Goal: Information Seeking & Learning: Learn about a topic

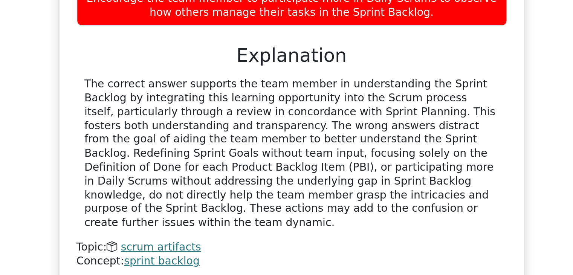
scroll to position [1025, 0]
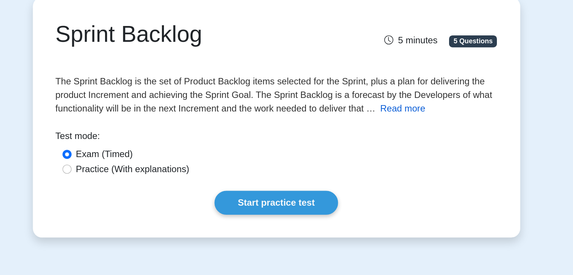
click at [377, 146] on button "Read more" at bounding box center [370, 147] width 30 height 9
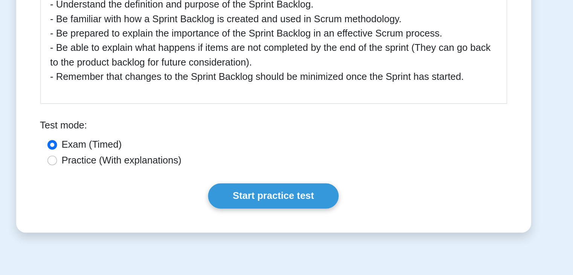
scroll to position [285, 0]
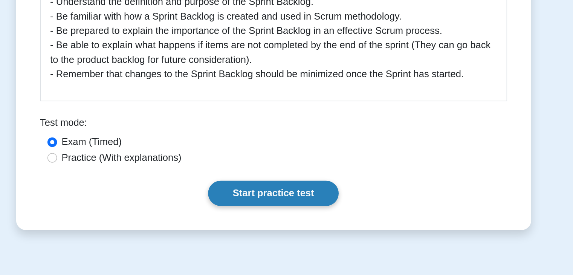
click at [293, 223] on link "Start practice test" at bounding box center [287, 224] width 82 height 16
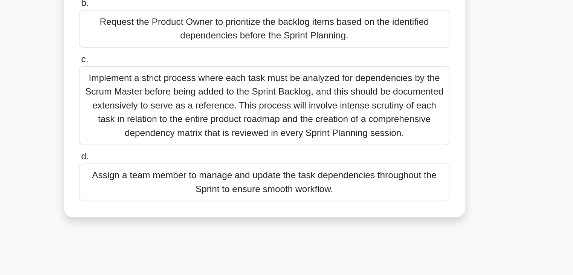
scroll to position [32, 0]
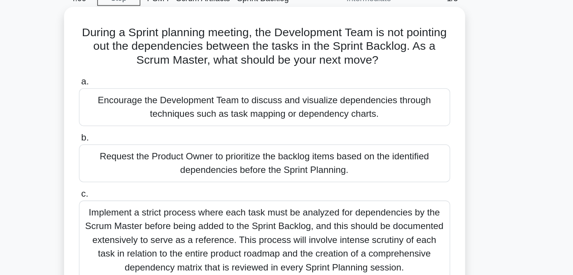
click at [292, 78] on div "Encourage the Development Team to discuss and visualize dependencies through te…" at bounding box center [287, 76] width 244 height 25
click at [165, 62] on input "a. Encourage the Development Team to discuss and visualize dependencies through…" at bounding box center [165, 59] width 0 height 5
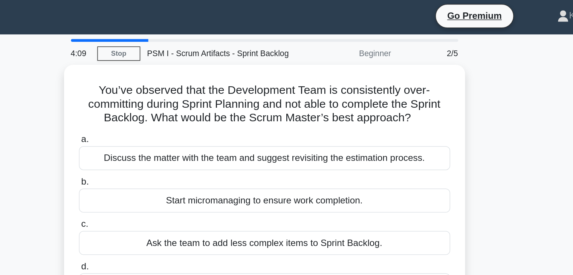
scroll to position [0, 0]
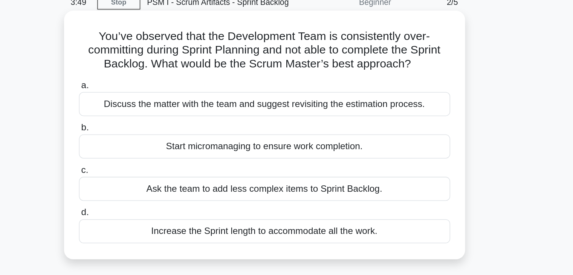
click at [291, 108] on div "Discuss the matter with the team and suggest revisiting the estimation process." at bounding box center [287, 104] width 244 height 16
click at [165, 94] on input "a. Discuss the matter with the team and suggest revisiting the estimation proce…" at bounding box center [165, 91] width 0 height 5
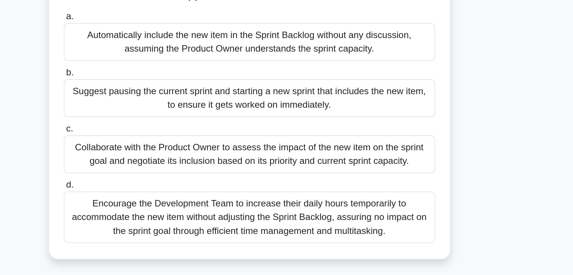
click at [311, 182] on div "Collaborate with the Product Owner to assess the impact of the new item on the …" at bounding box center [287, 181] width 244 height 25
click at [165, 168] on input "c. Collaborate with the Product Owner to assess the impact of the new item on t…" at bounding box center [165, 165] width 0 height 5
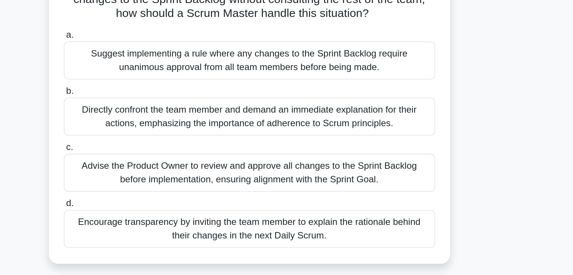
click at [299, 220] on div "Encourage transparency by inviting the team member to explain the rationale beh…" at bounding box center [287, 218] width 244 height 25
click at [165, 204] on input "d. Encourage transparency by inviting the team member to explain the rationale …" at bounding box center [165, 202] width 0 height 5
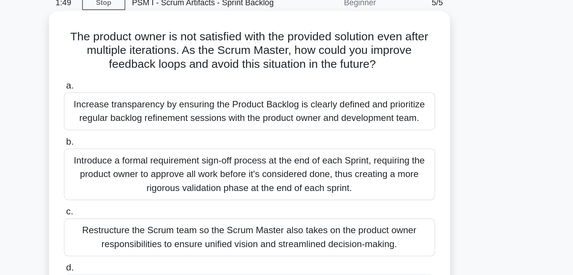
click at [264, 114] on div "Increase transparency by ensuring the Product Backlog is clearly defined and pr…" at bounding box center [287, 108] width 244 height 25
click at [165, 94] on input "a. Increase transparency by ensuring the Product Backlog is clearly defined and…" at bounding box center [165, 91] width 0 height 5
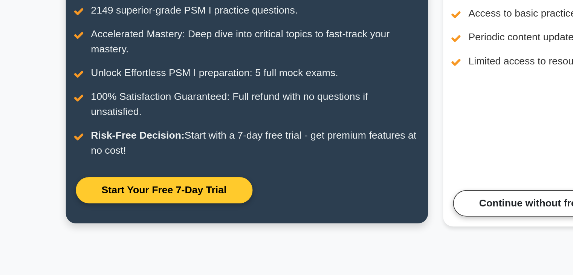
scroll to position [20, 0]
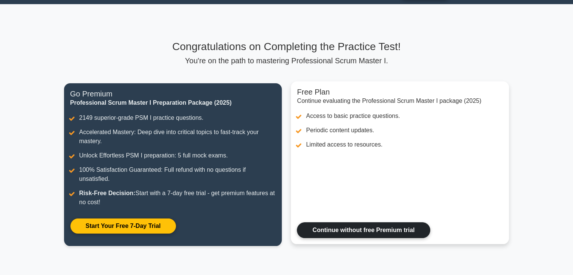
click at [356, 232] on link "Continue without free Premium trial" at bounding box center [363, 230] width 133 height 16
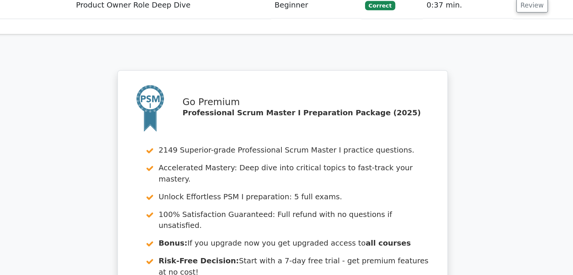
scroll to position [1105, 0]
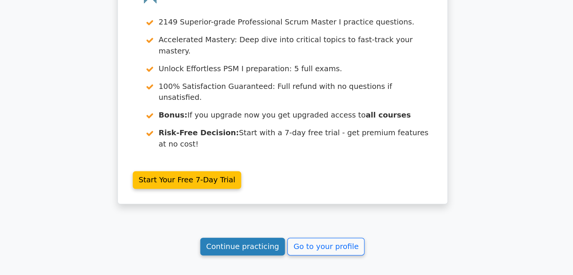
click at [259, 244] on link "Continue practicing" at bounding box center [254, 251] width 69 height 14
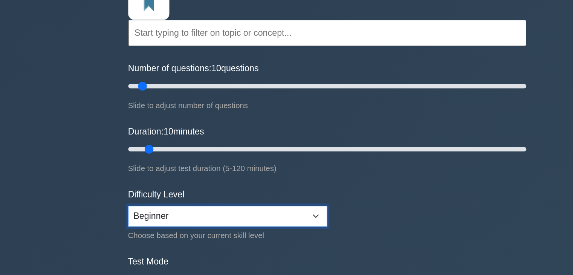
click at [197, 211] on select "Beginner Intermediate Expert" at bounding box center [218, 214] width 137 height 14
select select "expert"
click at [150, 207] on select "Beginner Intermediate Expert" at bounding box center [218, 214] width 137 height 14
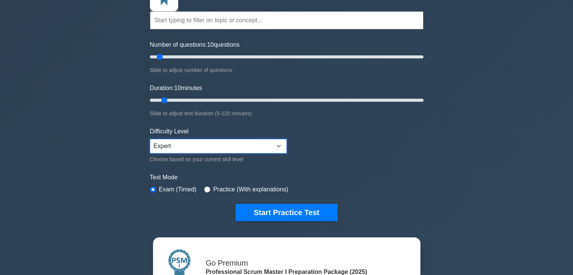
scroll to position [49, 0]
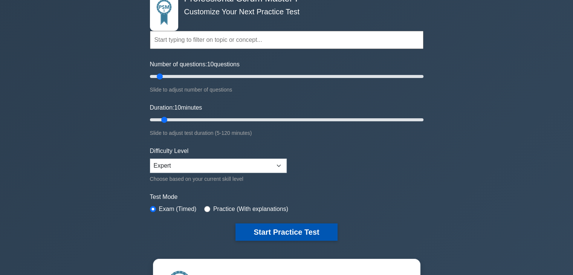
click at [288, 235] on button "Start Practice Test" at bounding box center [286, 231] width 102 height 17
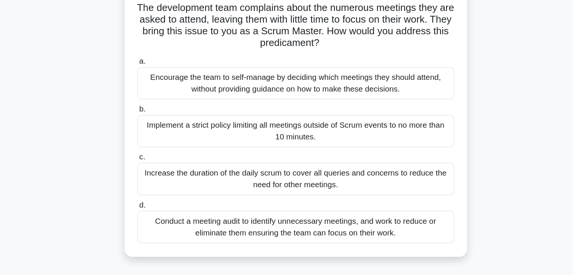
click at [336, 122] on div "Encourage the team to self-manage by deciding which meetings they should attend…" at bounding box center [287, 117] width 244 height 25
click at [165, 103] on input "a. Encourage the team to self-manage by deciding which meetings they should att…" at bounding box center [165, 100] width 0 height 5
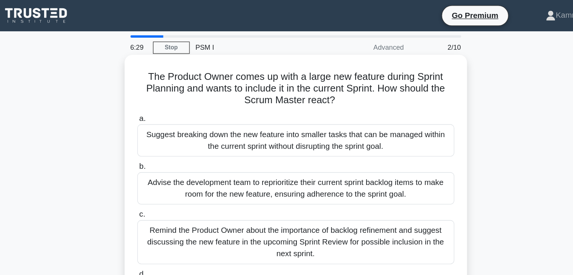
click at [319, 109] on div "Suggest breaking down the new feature into smaller tasks that can be managed wi…" at bounding box center [287, 108] width 244 height 25
click at [165, 94] on input "a. Suggest breaking down the new feature into smaller tasks that can be managed…" at bounding box center [165, 91] width 0 height 5
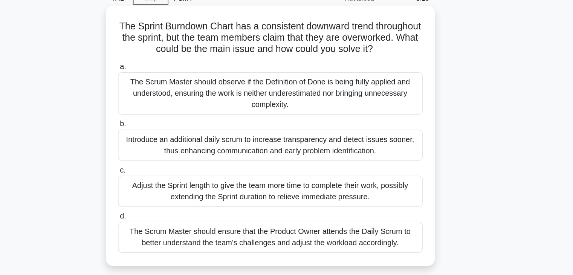
click at [317, 119] on div "The Scrum Master should observe if the Definition of Done is being fully applie…" at bounding box center [287, 113] width 244 height 34
click at [165, 94] on input "a. The Scrum Master should observe if the Definition of Done is being fully app…" at bounding box center [165, 91] width 0 height 5
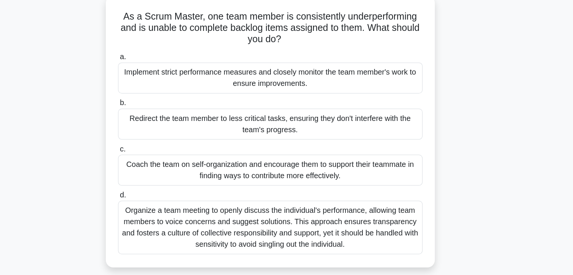
click at [268, 185] on div "Coach the team on self-organization and encourage them to support their teammat…" at bounding box center [287, 181] width 244 height 25
click at [165, 168] on input "c. Coach the team on self-organization and encourage them to support their team…" at bounding box center [165, 165] width 0 height 5
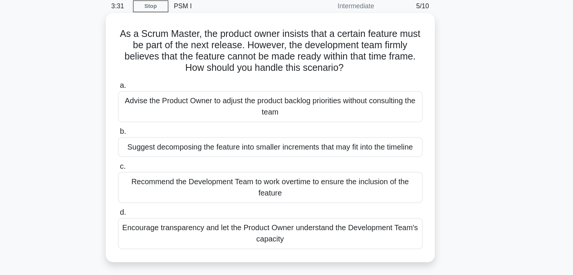
click at [385, 220] on div "Encourage transparency and let the Product Owner understand the Development Tea…" at bounding box center [287, 218] width 244 height 25
click at [165, 204] on input "d. Encourage transparency and let the Product Owner understand the Development …" at bounding box center [165, 202] width 0 height 5
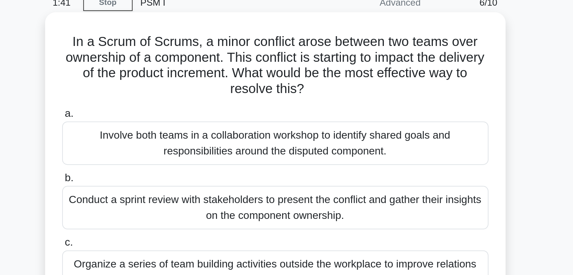
scroll to position [9, 0]
click at [355, 112] on div "Involve both teams in a collaboration workshop to identify shared goals and res…" at bounding box center [287, 108] width 244 height 25
click at [165, 94] on input "a. Involve both teams in a collaboration workshop to identify shared goals and …" at bounding box center [165, 91] width 0 height 5
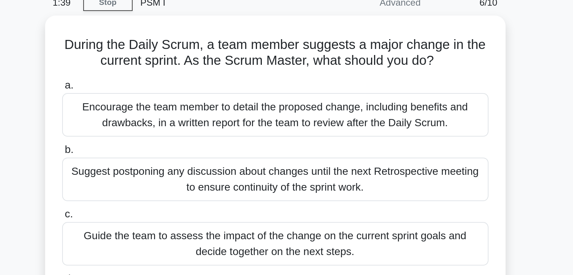
scroll to position [0, 0]
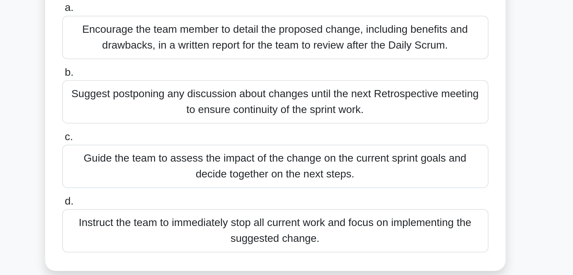
click at [339, 181] on div "Guide the team to assess the impact of the change on the current sprint goals a…" at bounding box center [287, 172] width 244 height 25
click at [165, 159] on input "c. Guide the team to assess the impact of the change on the current sprint goal…" at bounding box center [165, 156] width 0 height 5
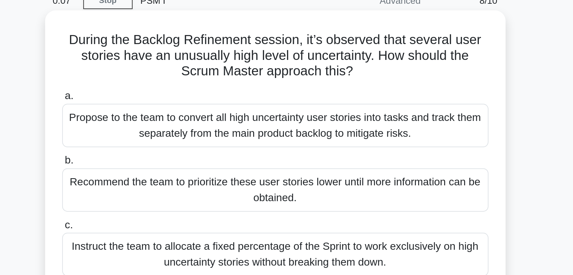
click at [364, 115] on div "Propose to the team to convert all high uncertainty user stories into tasks and…" at bounding box center [287, 108] width 244 height 25
click at [165, 94] on input "a. Propose to the team to convert all high uncertainty user stories into tasks …" at bounding box center [165, 91] width 0 height 5
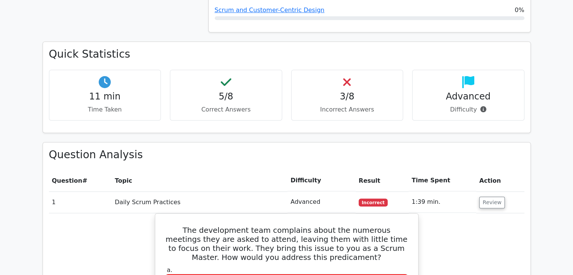
scroll to position [480, 0]
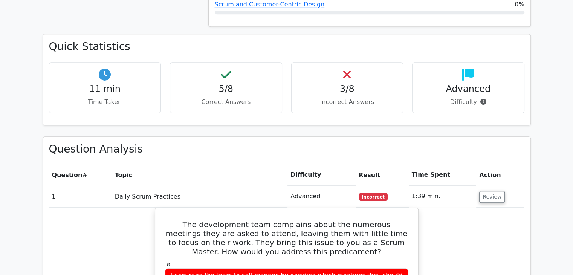
click at [343, 84] on h4 "3/8" at bounding box center [346, 89] width 99 height 11
click at [376, 62] on div "3/8 Incorrect Answers" at bounding box center [347, 87] width 112 height 51
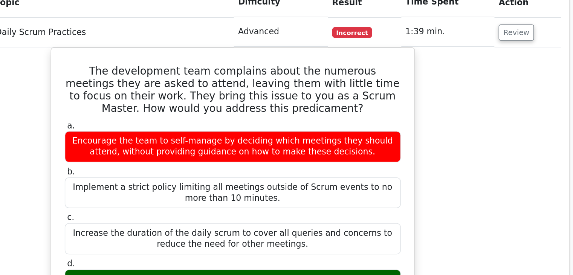
scroll to position [636, 0]
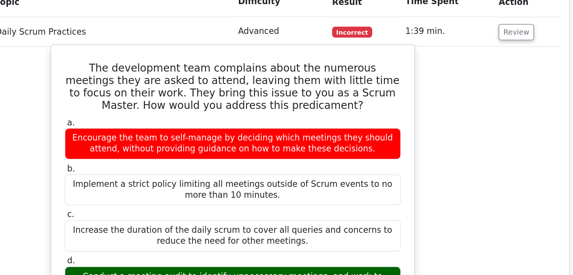
drag, startPoint x: 413, startPoint y: 200, endPoint x: 166, endPoint y: 37, distance: 295.7
click at [166, 52] on div "The development team complains about the numerous meetings they are asked to at…" at bounding box center [286, 205] width 257 height 307
copy div "The development team complains about the numerous meetings they are asked to at…"
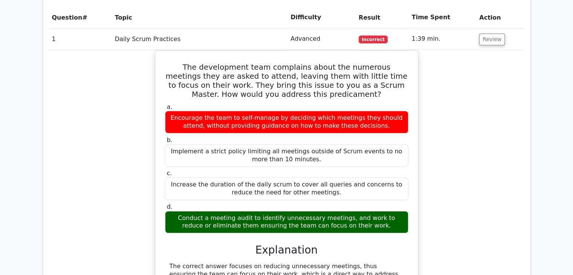
click at [464, 111] on div "The development team complains about the numerous meetings they are asked to at…" at bounding box center [286, 211] width 475 height 323
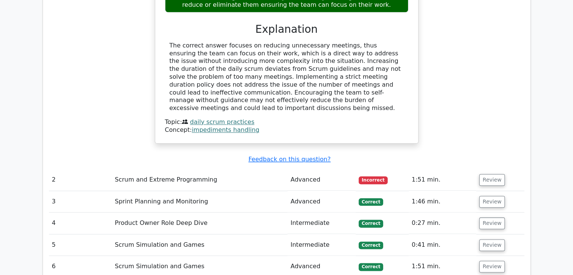
scroll to position [900, 0]
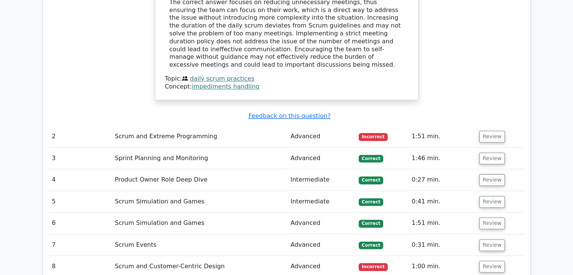
click at [366, 133] on span "Incorrect" at bounding box center [372, 137] width 29 height 8
click at [485, 131] on button "Review" at bounding box center [492, 137] width 26 height 12
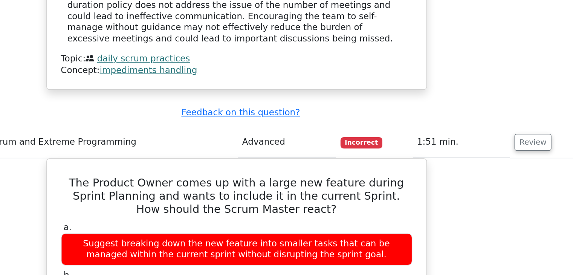
scroll to position [929, 0]
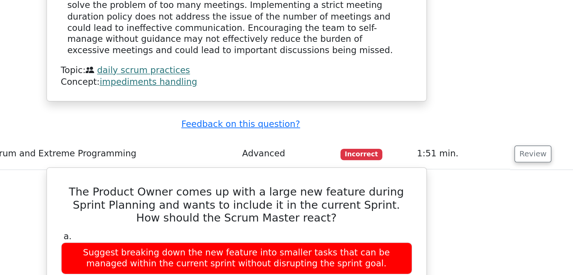
drag, startPoint x: 367, startPoint y: 165, endPoint x: 167, endPoint y: 98, distance: 210.7
click at [167, 119] on div "The Product Owner comes up with a large new feature during Sprint Planning and …" at bounding box center [286, 276] width 257 height 314
copy div "The Product Owner comes up with a large new feature during Sprint Planning and …"
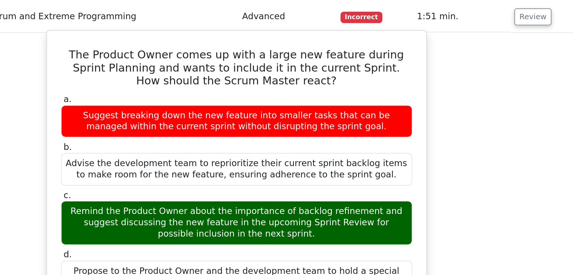
scroll to position [941, 0]
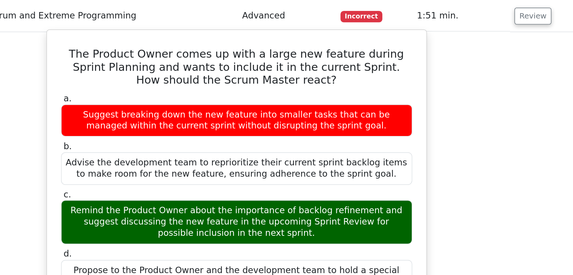
click at [211, 264] on div "Propose to the Product Owner and the development team to hold a special meeting…" at bounding box center [286, 279] width 243 height 30
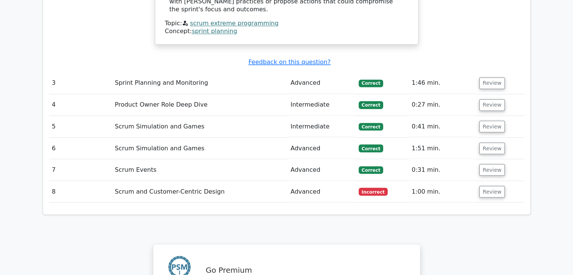
scroll to position [1338, 0]
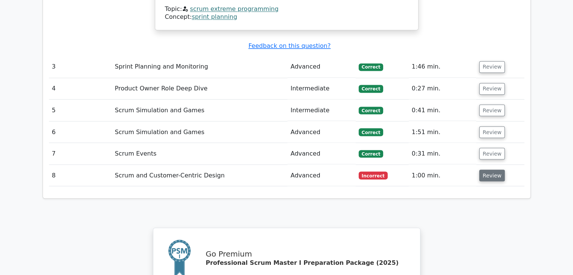
click at [492, 169] on button "Review" at bounding box center [492, 175] width 26 height 12
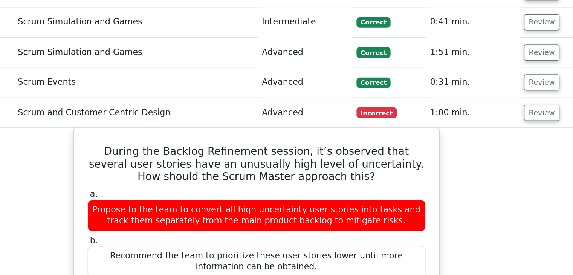
scroll to position [1431, 0]
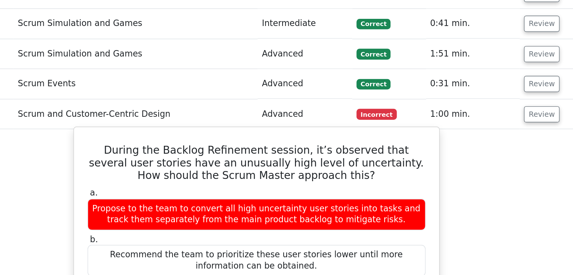
drag, startPoint x: 410, startPoint y: 124, endPoint x: 165, endPoint y: 58, distance: 253.8
click at [165, 95] on div "During the Backlog Refinement session, it’s observed that several user stories …" at bounding box center [286, 240] width 257 height 290
copy div "During the Backlog Refinement session, it’s observed that several user stories …"
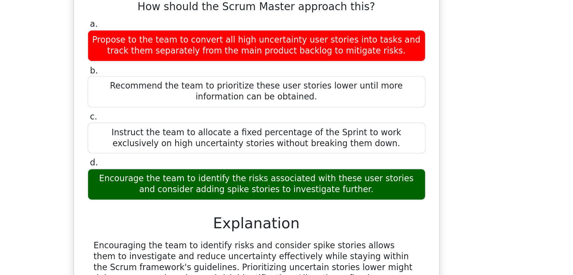
click at [131, 208] on div "During the Backlog Refinement session, it’s observed that several user stories …" at bounding box center [286, 199] width 475 height 306
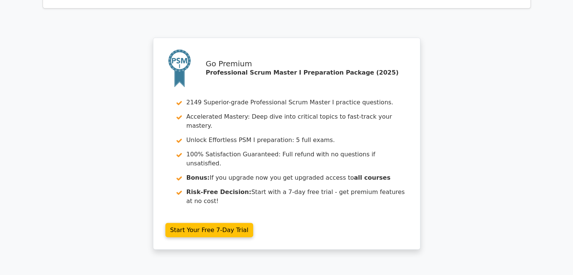
scroll to position [1851, 0]
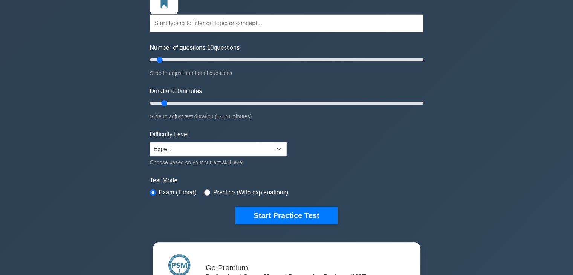
scroll to position [66, 0]
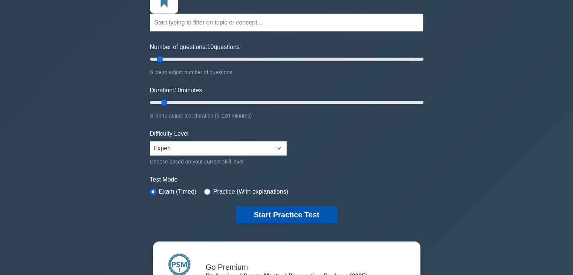
click at [304, 214] on button "Start Practice Test" at bounding box center [286, 214] width 102 height 17
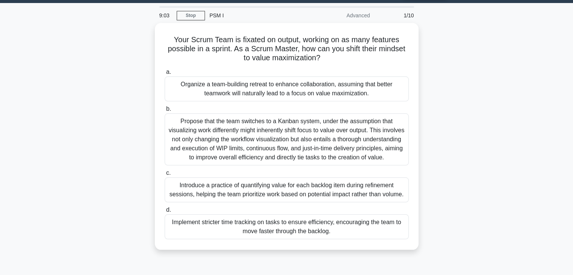
scroll to position [20, 0]
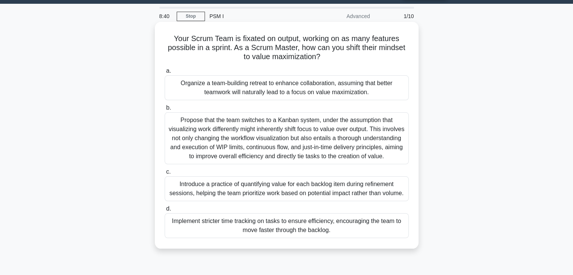
click at [349, 202] on div "a. Organize a team-building retreat to enhance collaboration, assuming that bet…" at bounding box center [286, 152] width 253 height 175
click at [346, 197] on div "Introduce a practice of quantifying value for each backlog item during refineme…" at bounding box center [287, 188] width 244 height 25
click at [165, 174] on input "c. Introduce a practice of quantifying value for each backlog item during refin…" at bounding box center [165, 171] width 0 height 5
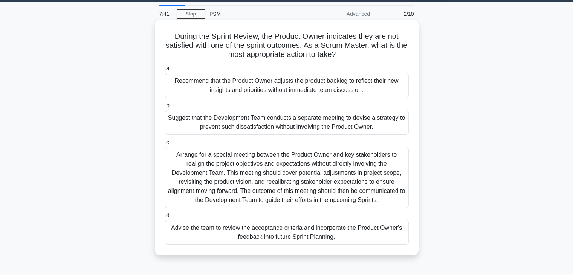
scroll to position [23, 0]
click at [322, 232] on div "Advise the team to review the acceptance criteria and incorporate the Product O…" at bounding box center [287, 232] width 244 height 25
click at [165, 218] on input "d. Advise the team to review the acceptance criteria and incorporate the Produc…" at bounding box center [165, 215] width 0 height 5
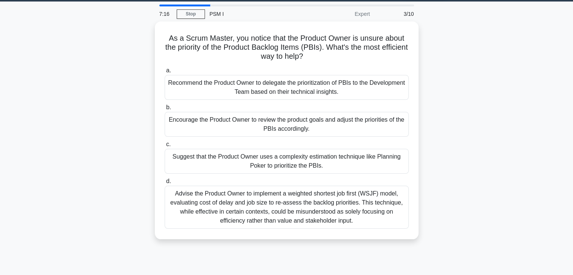
scroll to position [0, 0]
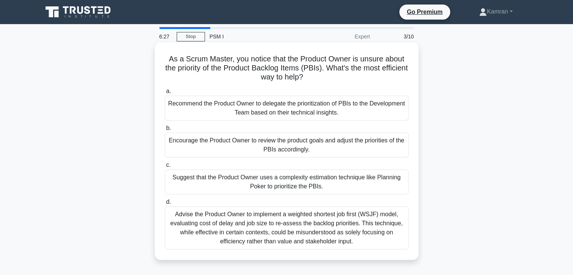
click at [392, 146] on div "Encourage the Product Owner to review the product goals and adjust the prioriti…" at bounding box center [287, 145] width 244 height 25
click at [165, 131] on input "b. Encourage the Product Owner to review the product goals and adjust the prior…" at bounding box center [165, 128] width 0 height 5
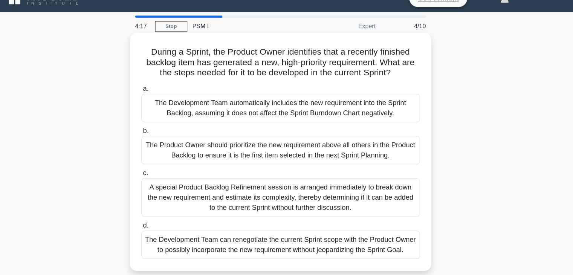
scroll to position [3, 0]
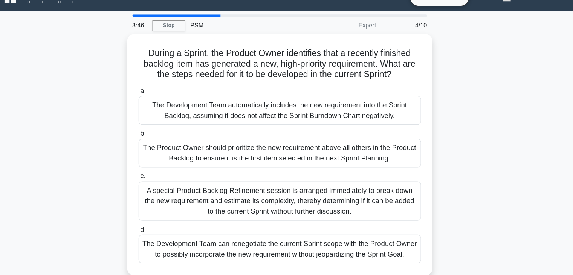
click at [505, 145] on div "During a Sprint, the Product Owner identifies that a recently finished backlog …" at bounding box center [286, 150] width 497 height 218
